Goal: Task Accomplishment & Management: Manage account settings

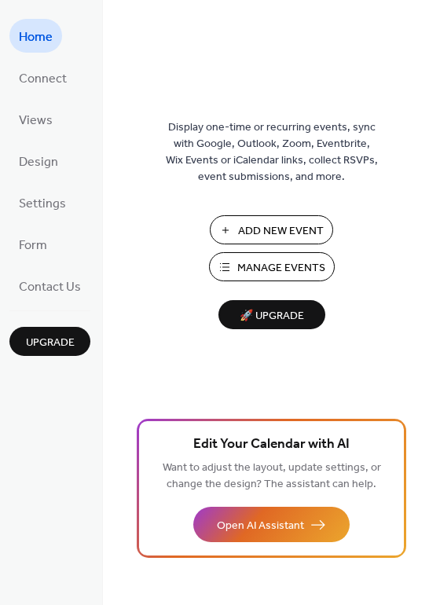
click at [262, 266] on span "Manage Events" at bounding box center [281, 268] width 88 height 17
click at [272, 261] on span "Manage Events" at bounding box center [281, 268] width 88 height 17
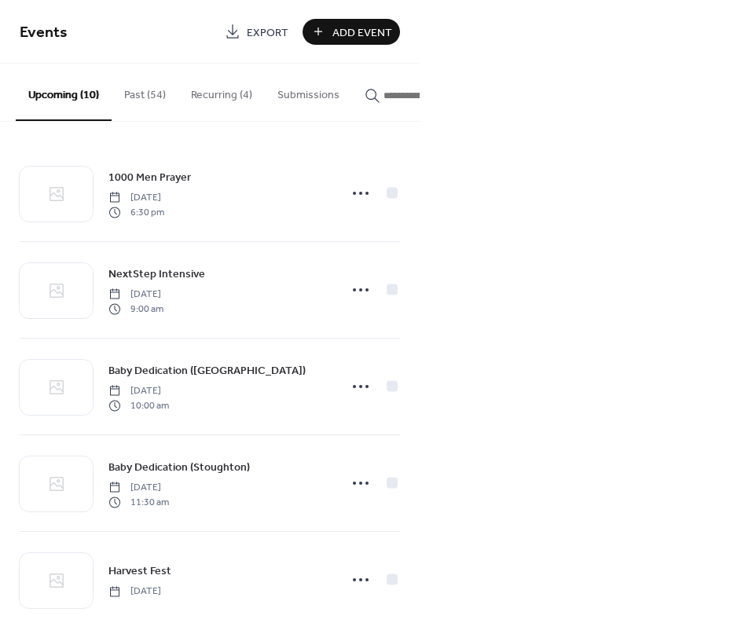
click at [225, 104] on button "Recurring (4)" at bounding box center [221, 92] width 86 height 56
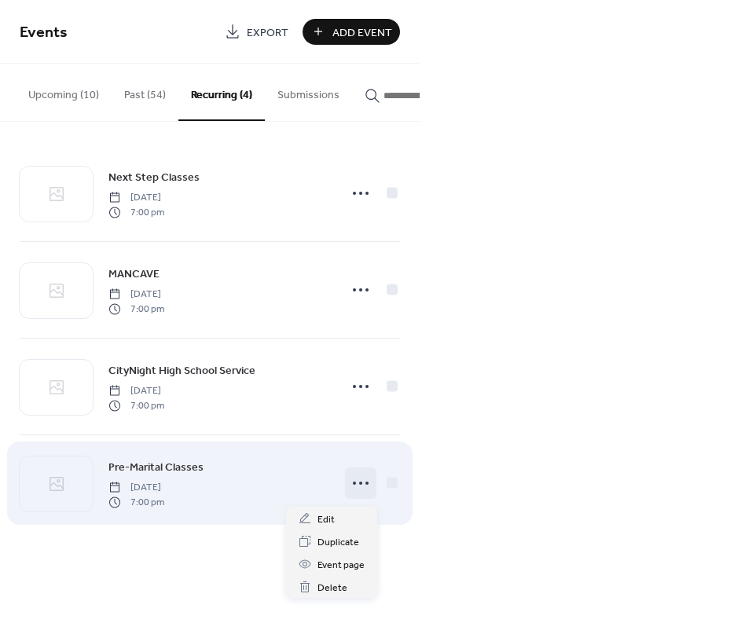
click at [355, 492] on icon at bounding box center [360, 483] width 25 height 25
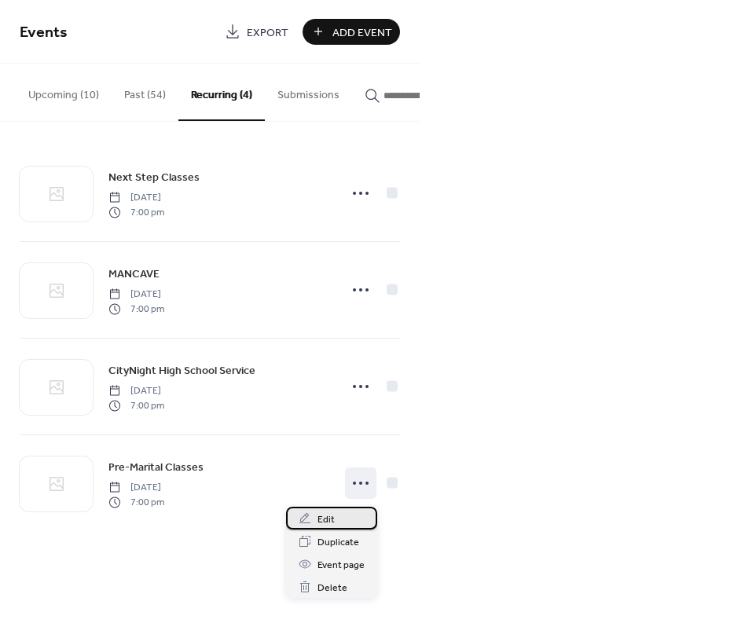
click at [340, 516] on div "Edit" at bounding box center [331, 518] width 91 height 23
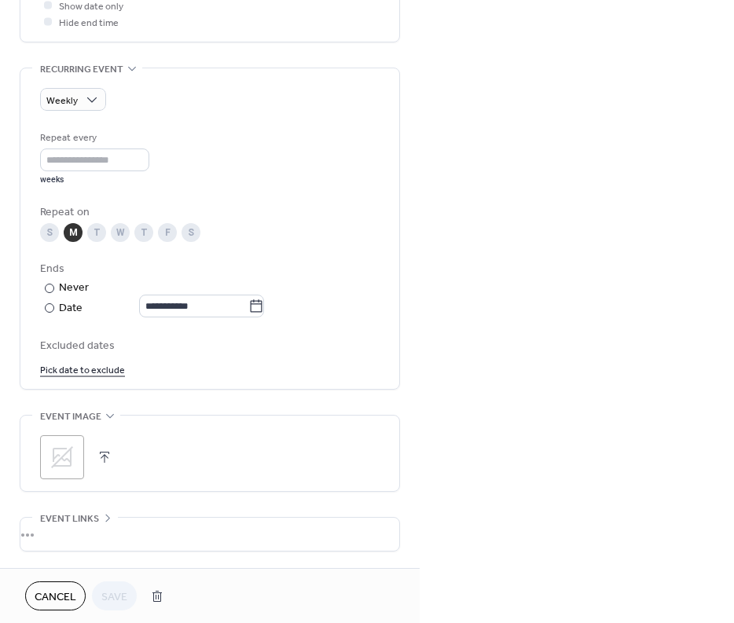
scroll to position [699, 0]
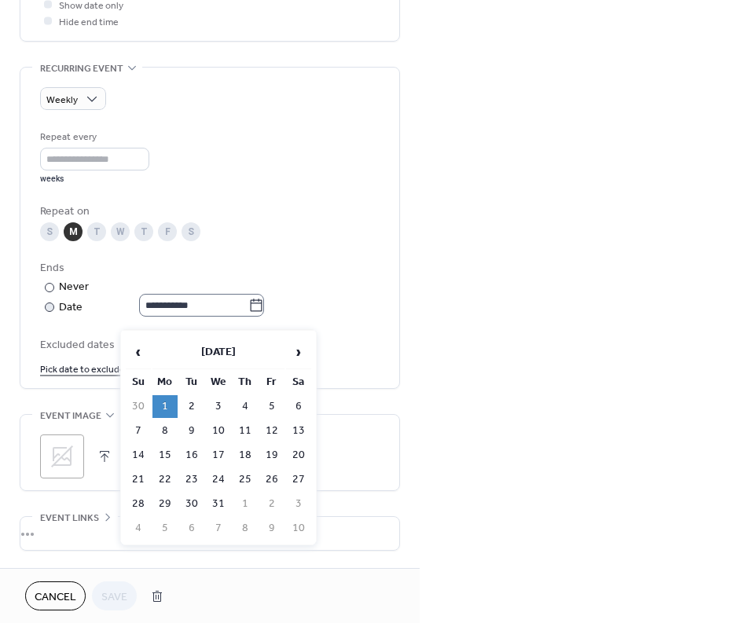
click at [264, 314] on icon at bounding box center [256, 306] width 16 height 16
click at [248, 317] on input "**********" at bounding box center [193, 305] width 109 height 23
click at [141, 355] on span "‹" at bounding box center [139, 351] width 24 height 31
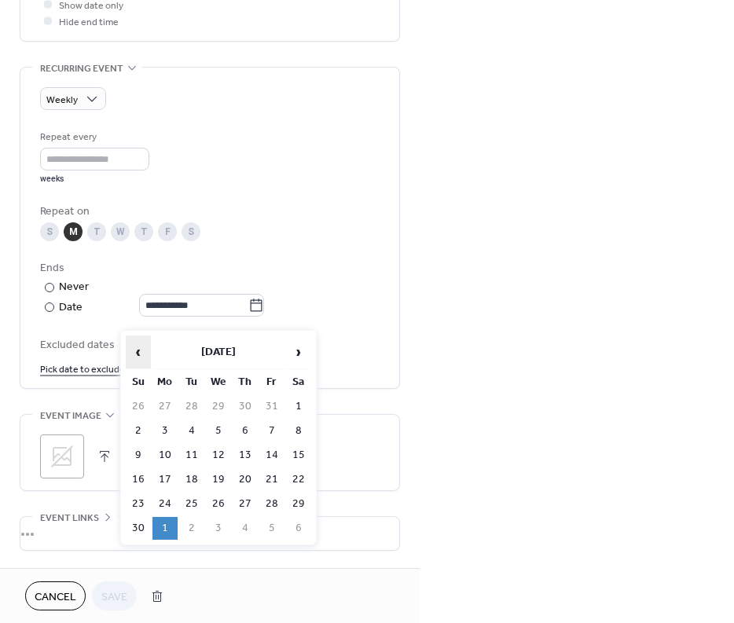
click at [142, 355] on span "‹" at bounding box center [139, 351] width 24 height 31
click at [166, 450] on td "13" at bounding box center [165, 455] width 25 height 23
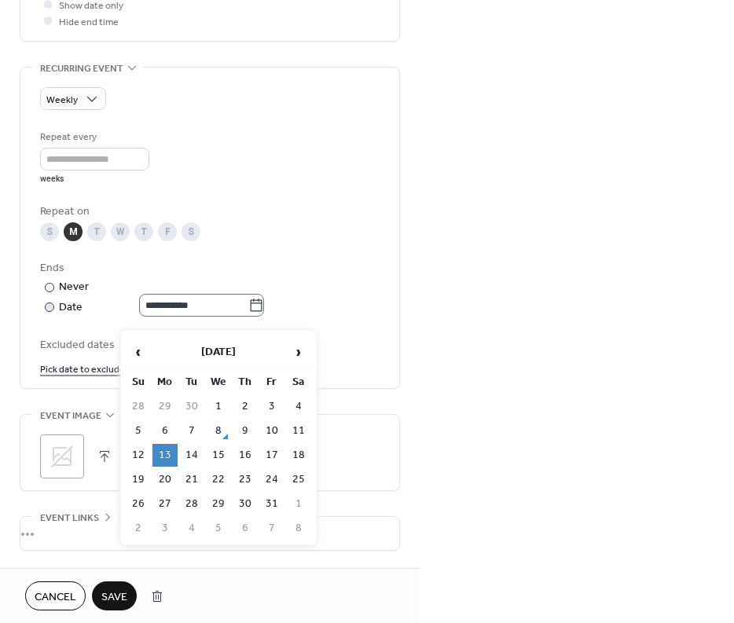
click at [264, 314] on icon at bounding box center [256, 306] width 16 height 16
click at [248, 317] on input "**********" at bounding box center [193, 305] width 109 height 23
click at [294, 357] on span "›" at bounding box center [299, 351] width 24 height 31
click at [134, 344] on span "‹" at bounding box center [139, 351] width 24 height 31
click at [293, 355] on span "›" at bounding box center [299, 351] width 24 height 31
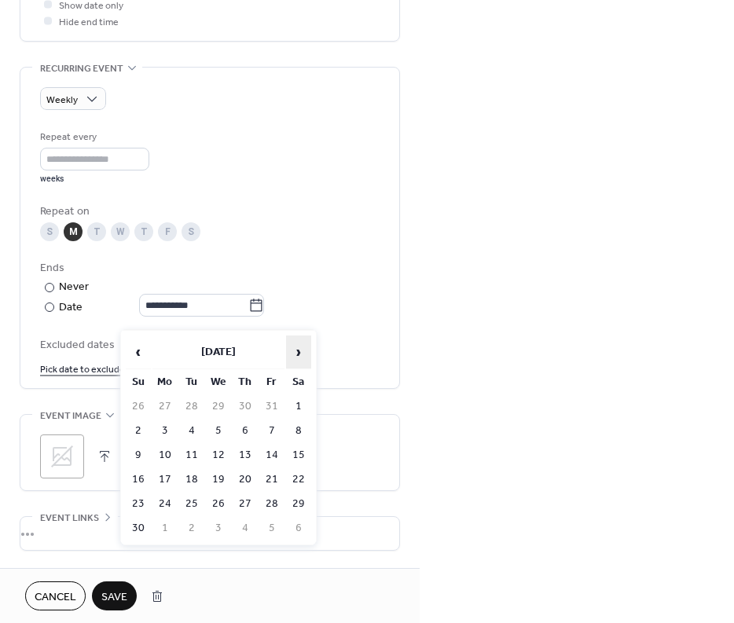
click at [298, 359] on span "›" at bounding box center [299, 351] width 24 height 31
click at [167, 406] on td "1" at bounding box center [165, 406] width 25 height 23
type input "**********"
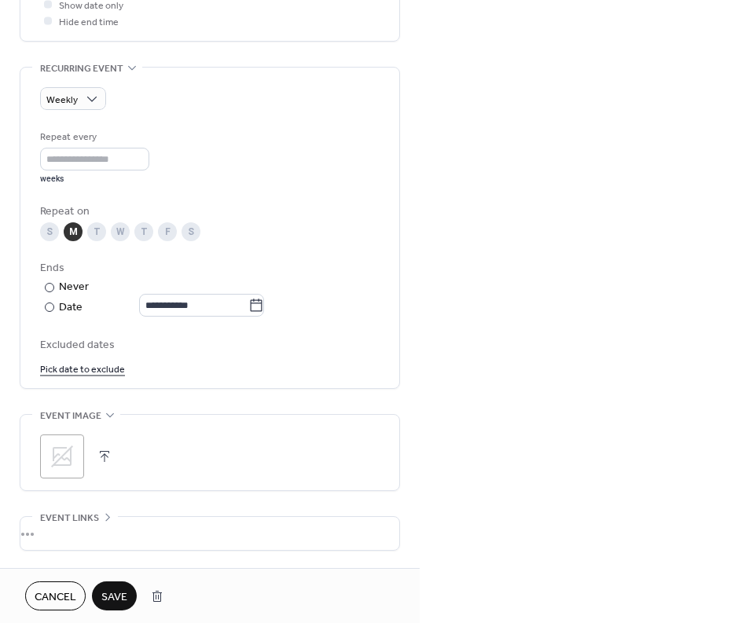
click at [92, 377] on link "Pick date to exclude" at bounding box center [82, 368] width 85 height 17
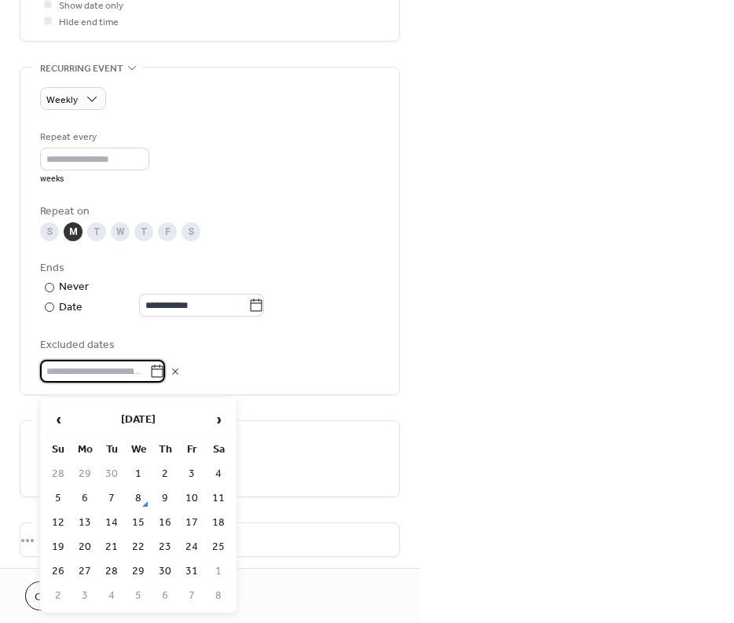
click at [266, 380] on div at bounding box center [210, 371] width 340 height 23
